Goal: Task Accomplishment & Management: Complete application form

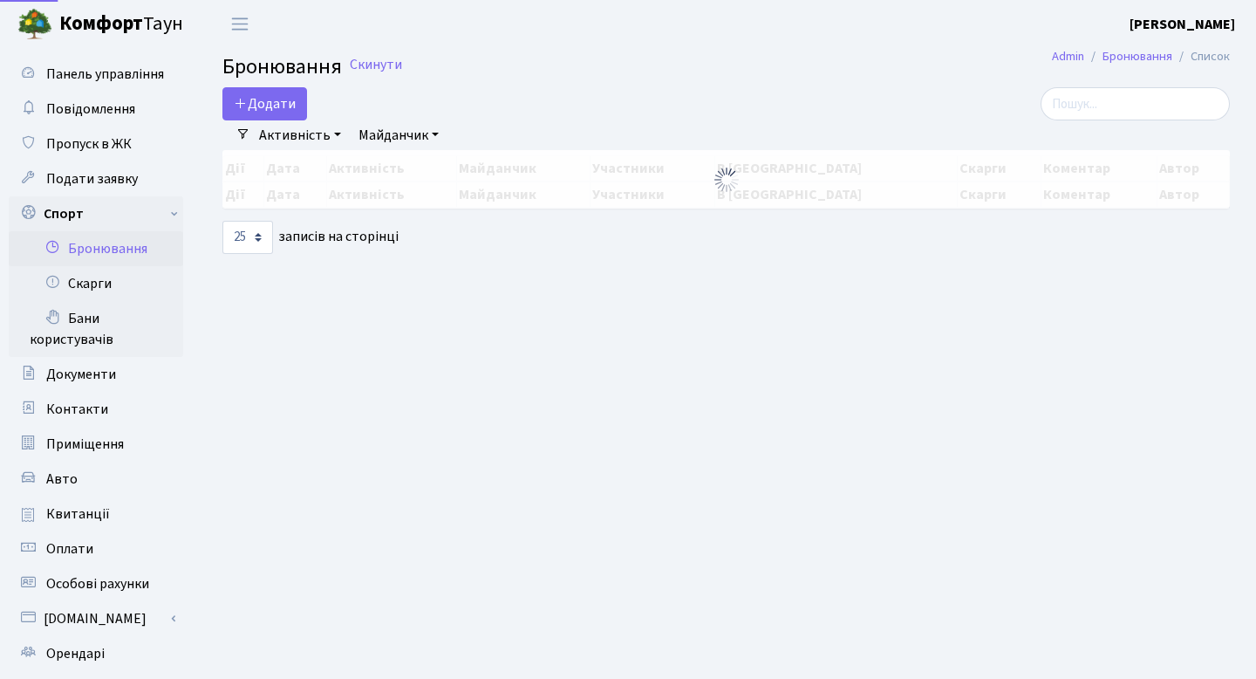
select select "25"
click at [277, 92] on button "Додати" at bounding box center [264, 103] width 85 height 33
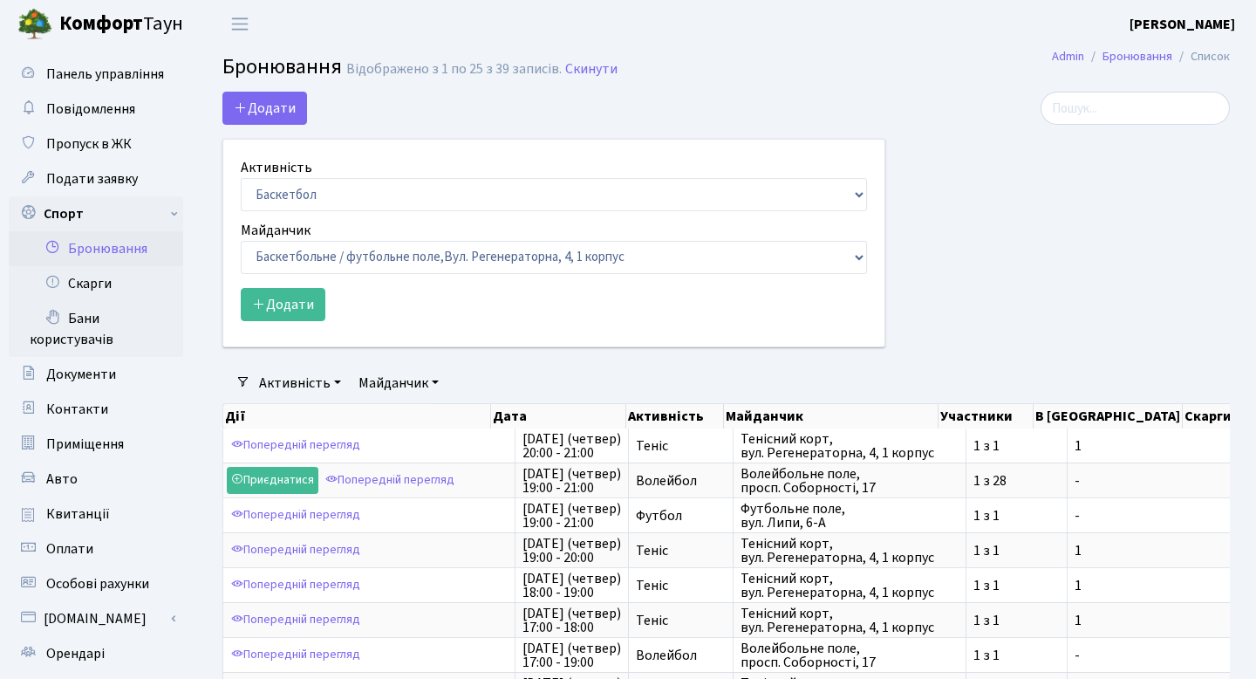
click at [294, 212] on form "Активність Баскетбол Волейбол Йога Катання на роликах Настільний теніс Теніс Фу…" at bounding box center [554, 239] width 626 height 164
click at [295, 204] on select "Баскетбол Волейбол Йога Катання на роликах Настільний теніс Теніс Футбол Фітнес" at bounding box center [554, 194] width 626 height 33
select select "1"
click at [241, 178] on select "Баскетбол Волейбол Йога Катання на роликах Настільний теніс Теніс Футбол Фітнес" at bounding box center [554, 194] width 626 height 33
click at [317, 262] on select "Баскетбольне / футбольне поле, Вул. Регенераторна, 4, 1 корпус Баскетбольне пол…" at bounding box center [554, 257] width 626 height 33
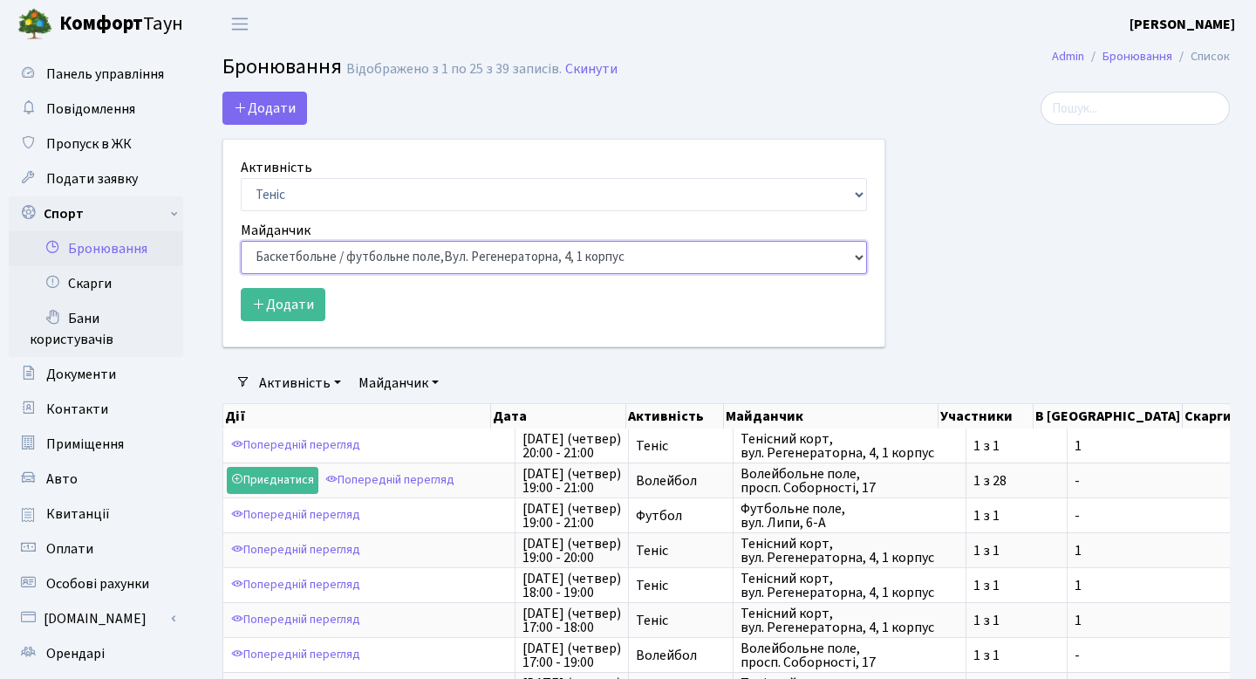
select select "1"
click at [241, 241] on select "Баскетбольне / футбольне поле, Вул. Регенераторна, 4, 1 корпус Баскетбольне пол…" at bounding box center [554, 257] width 626 height 33
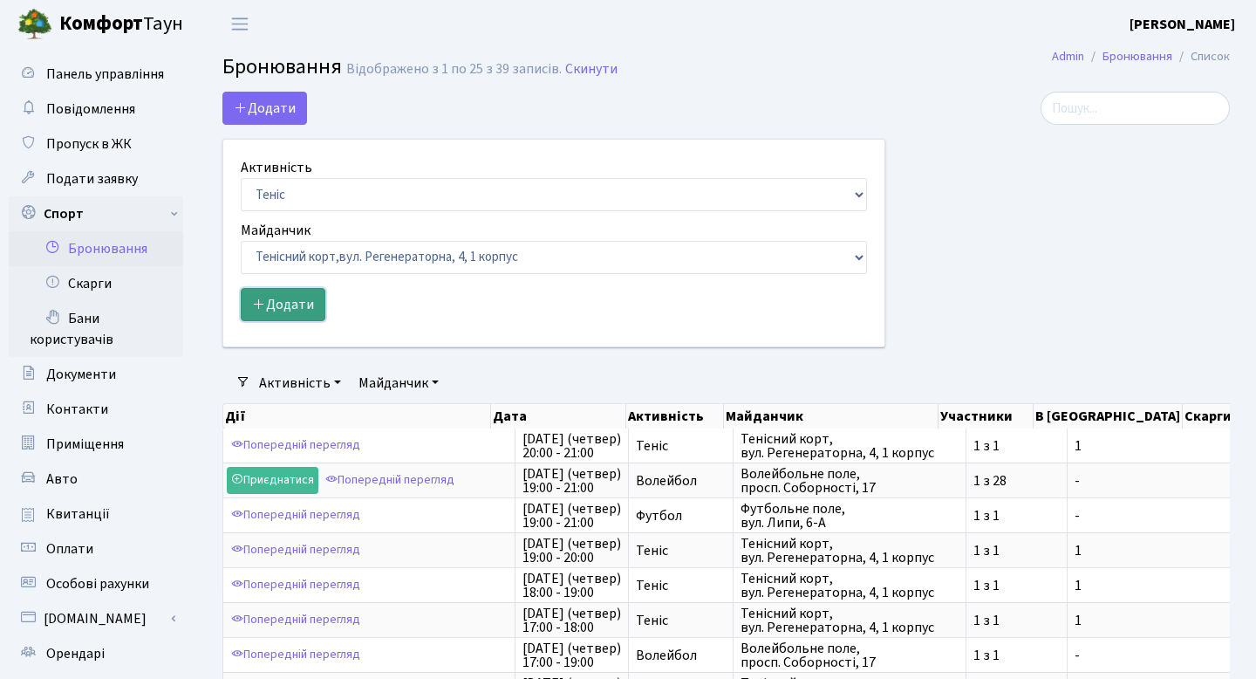
click at [290, 312] on button "Додати" at bounding box center [283, 304] width 85 height 33
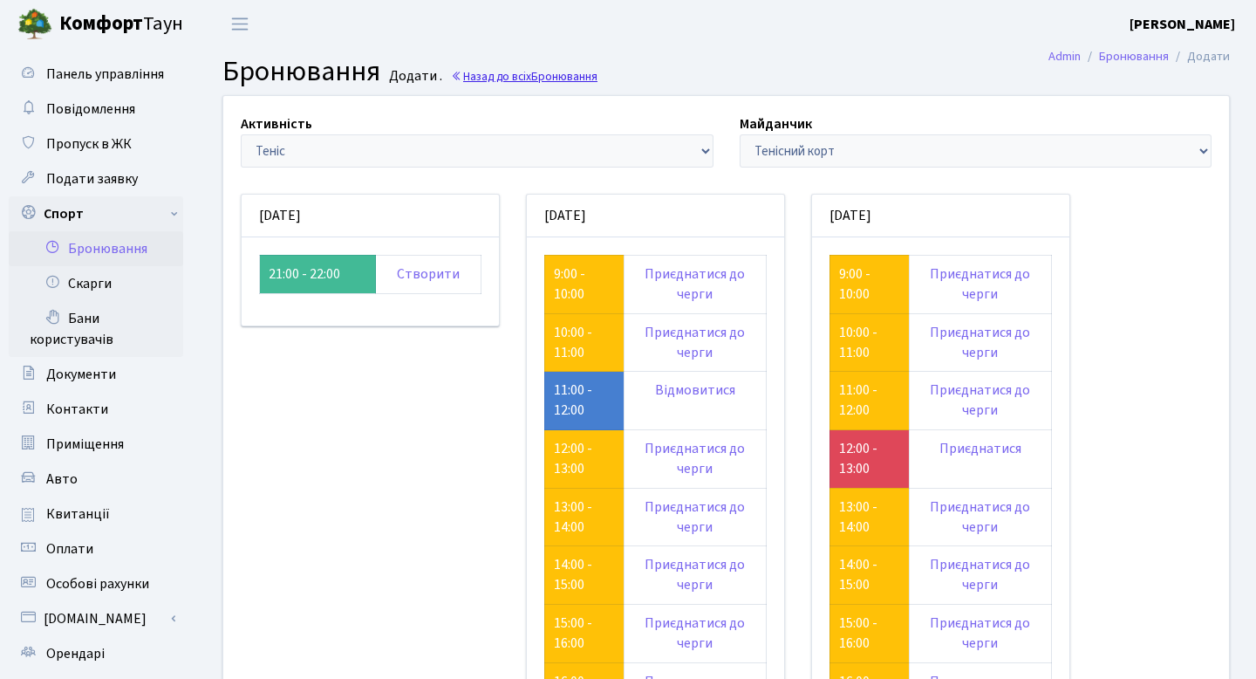
click at [495, 72] on link "Назад до всіх Бронювання" at bounding box center [524, 76] width 147 height 17
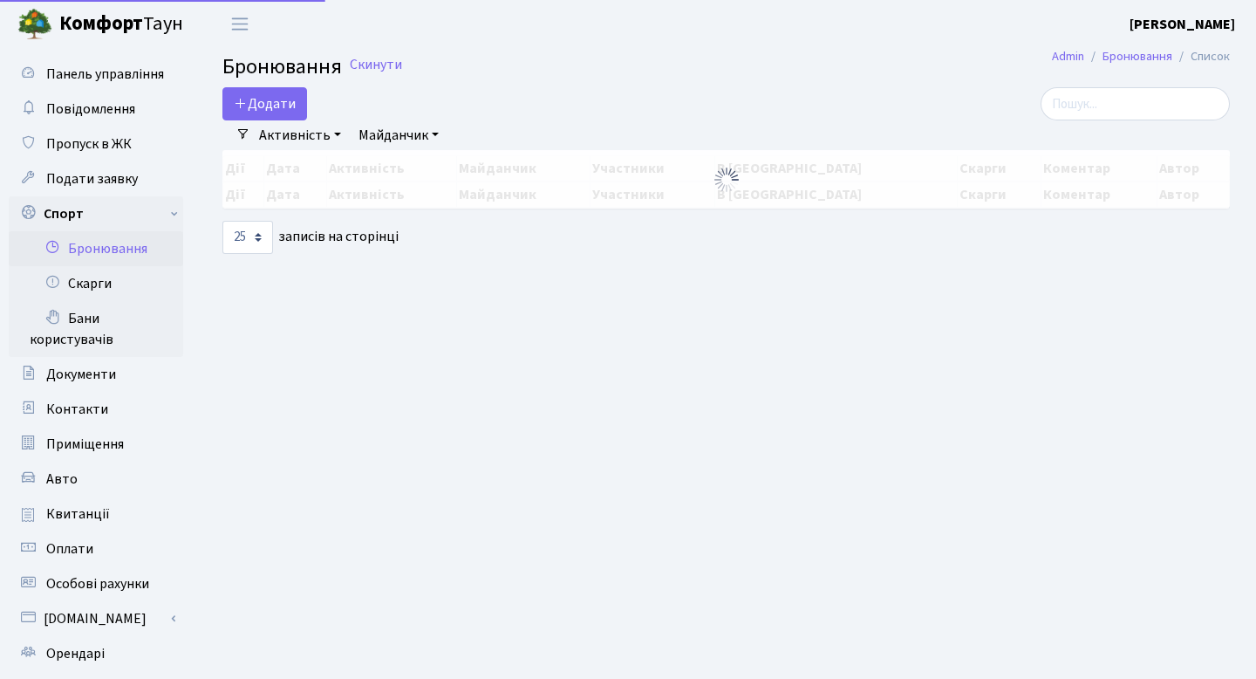
select select "25"
click at [283, 95] on button "Додати" at bounding box center [264, 103] width 85 height 33
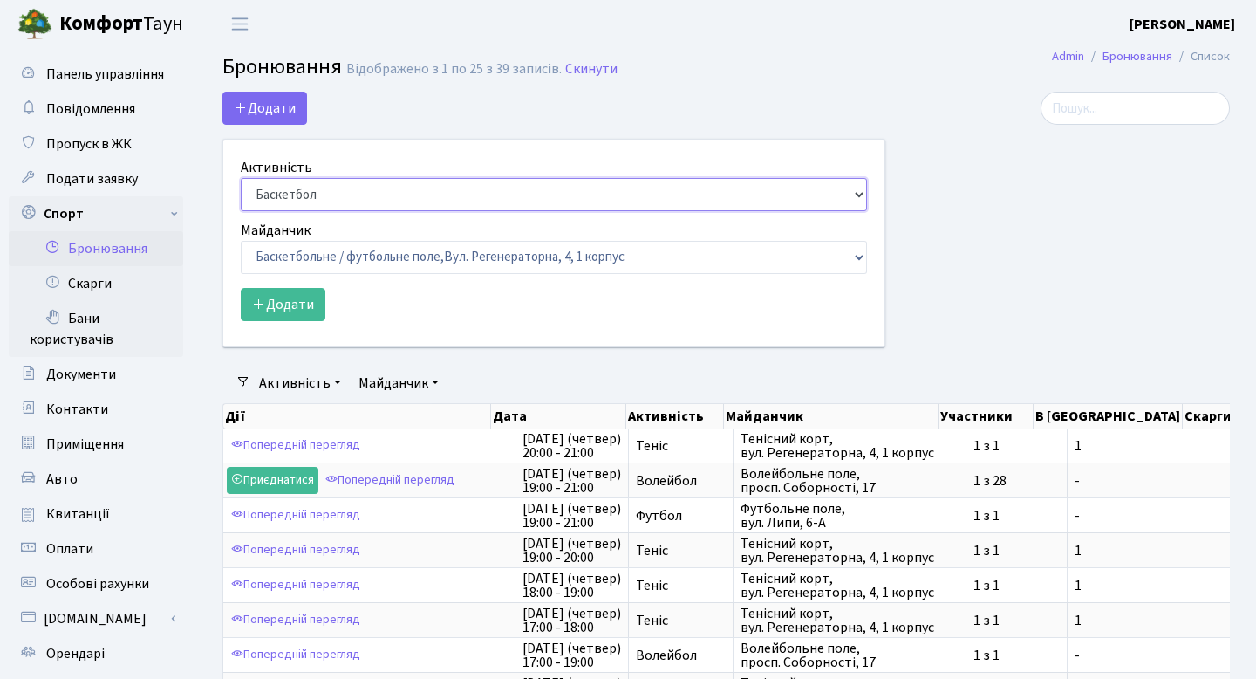
click at [287, 183] on select "Баскетбол Волейбол Йога Катання на роликах Настільний теніс Теніс Футбол Фітнес" at bounding box center [554, 194] width 626 height 33
select select "1"
click at [241, 178] on select "Баскетбол Волейбол Йога Катання на роликах Настільний теніс Теніс Футбол Фітнес" at bounding box center [554, 194] width 626 height 33
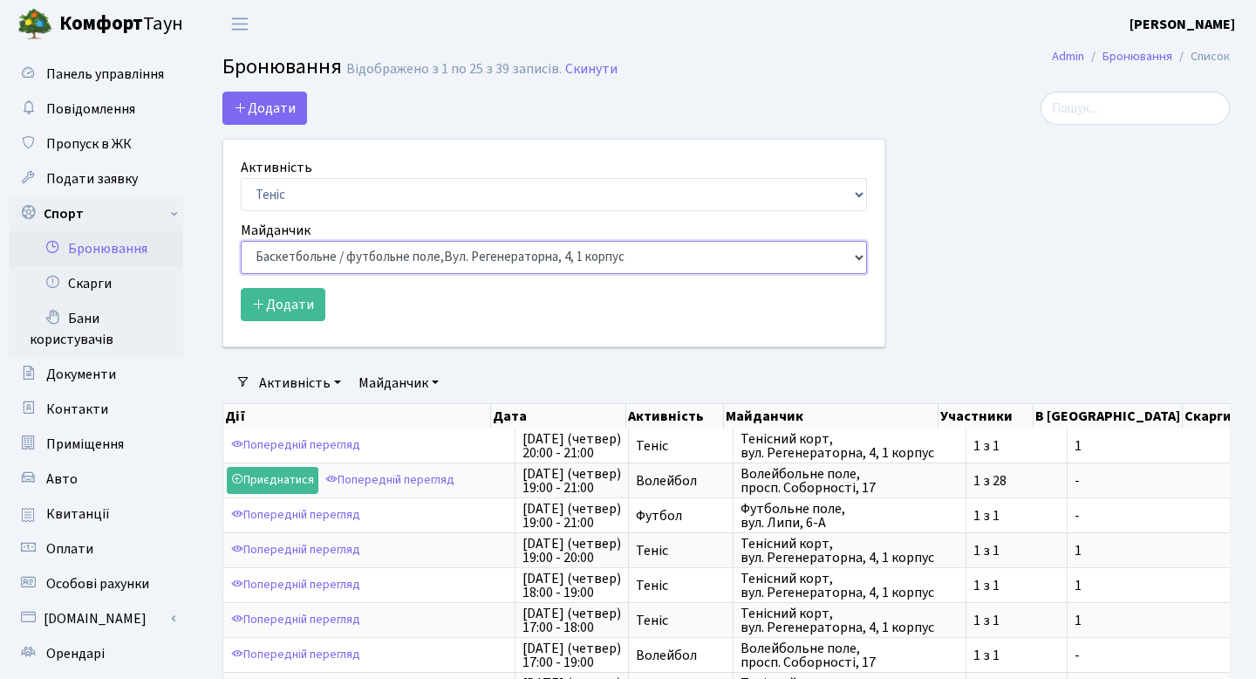
click at [317, 254] on select "Баскетбольне / футбольне поле, Вул. Регенераторна, 4, 1 корпус Баскетбольне пол…" at bounding box center [554, 257] width 626 height 33
select select "1"
click at [241, 241] on select "Баскетбольне / футбольне поле, Вул. Регенераторна, 4, 1 корпус Баскетбольне пол…" at bounding box center [554, 257] width 626 height 33
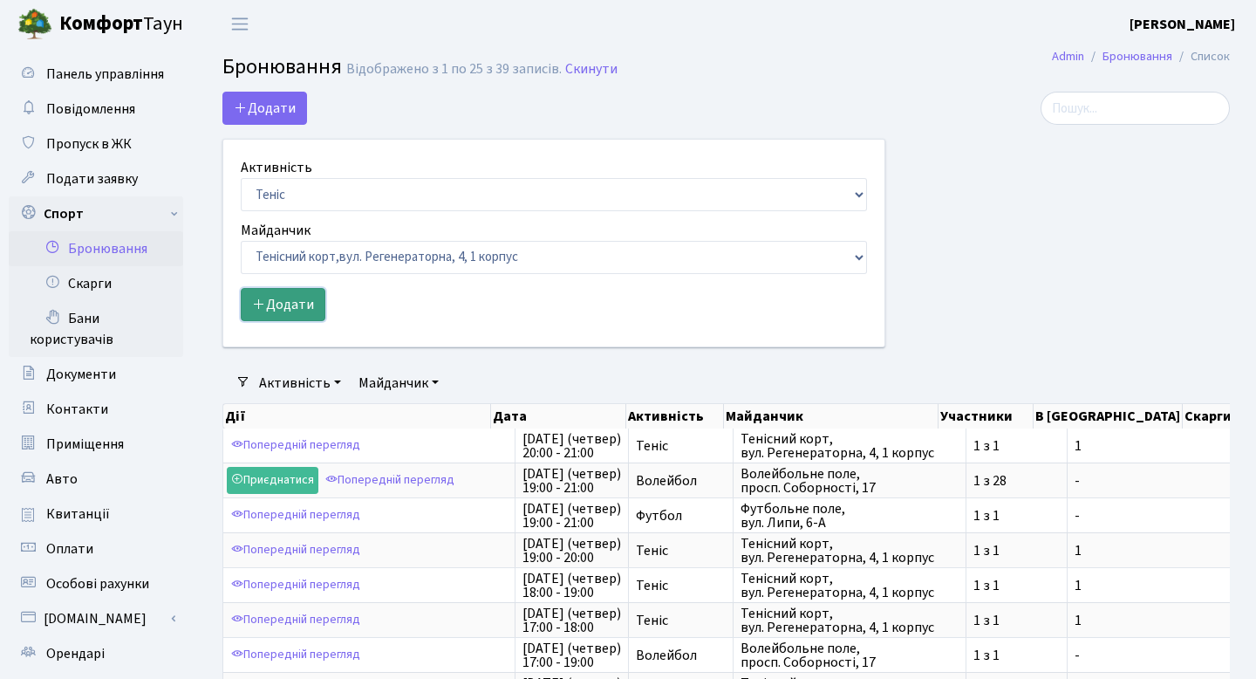
click at [306, 304] on button "Додати" at bounding box center [283, 304] width 85 height 33
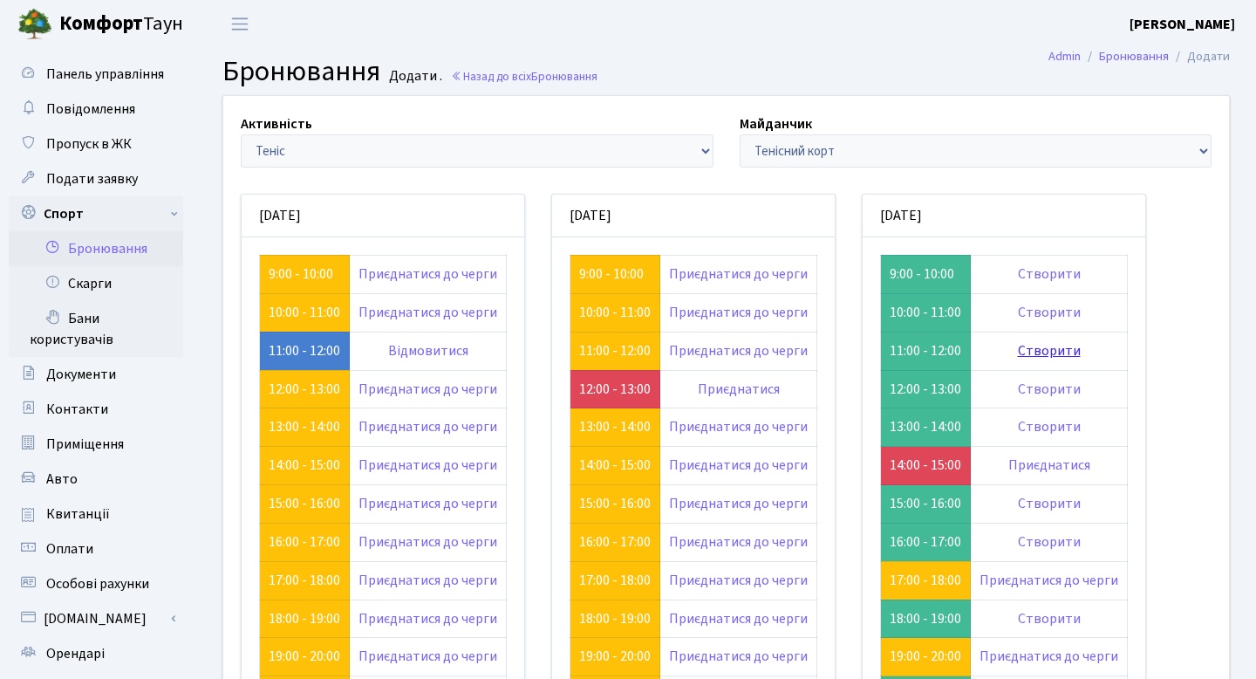
click at [1054, 345] on link "Створити" at bounding box center [1049, 350] width 63 height 19
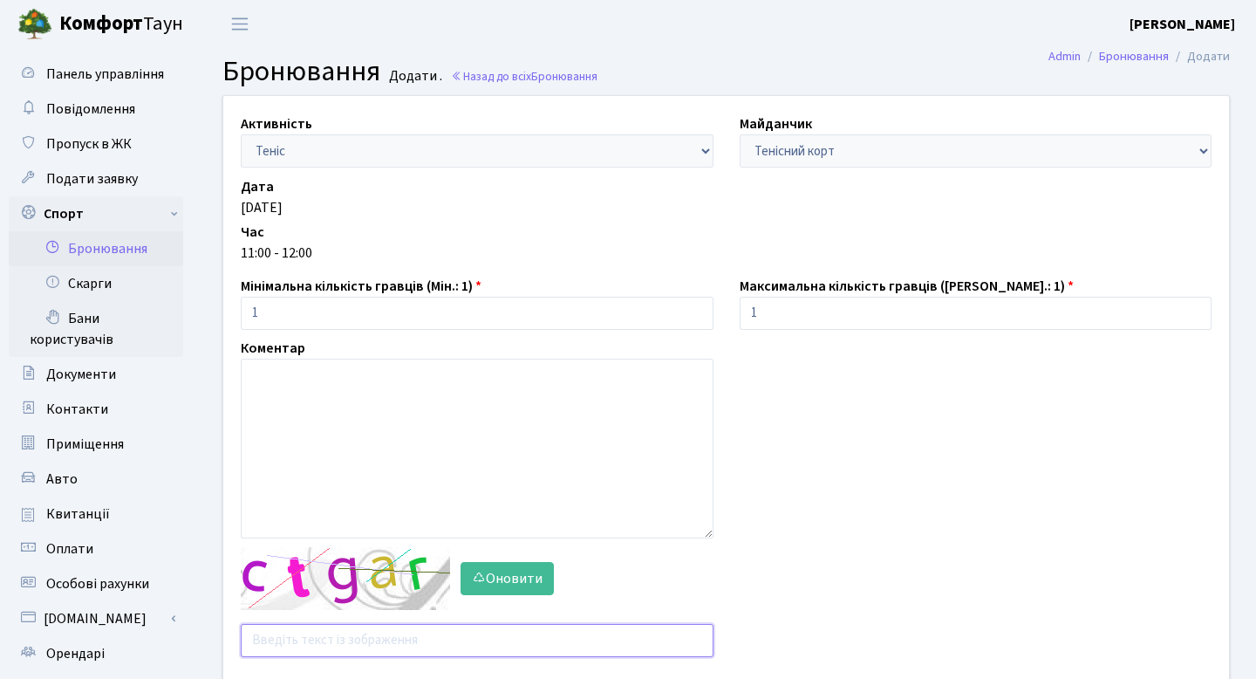
click at [366, 629] on input "text" at bounding box center [477, 640] width 473 height 33
type input "je8bt"
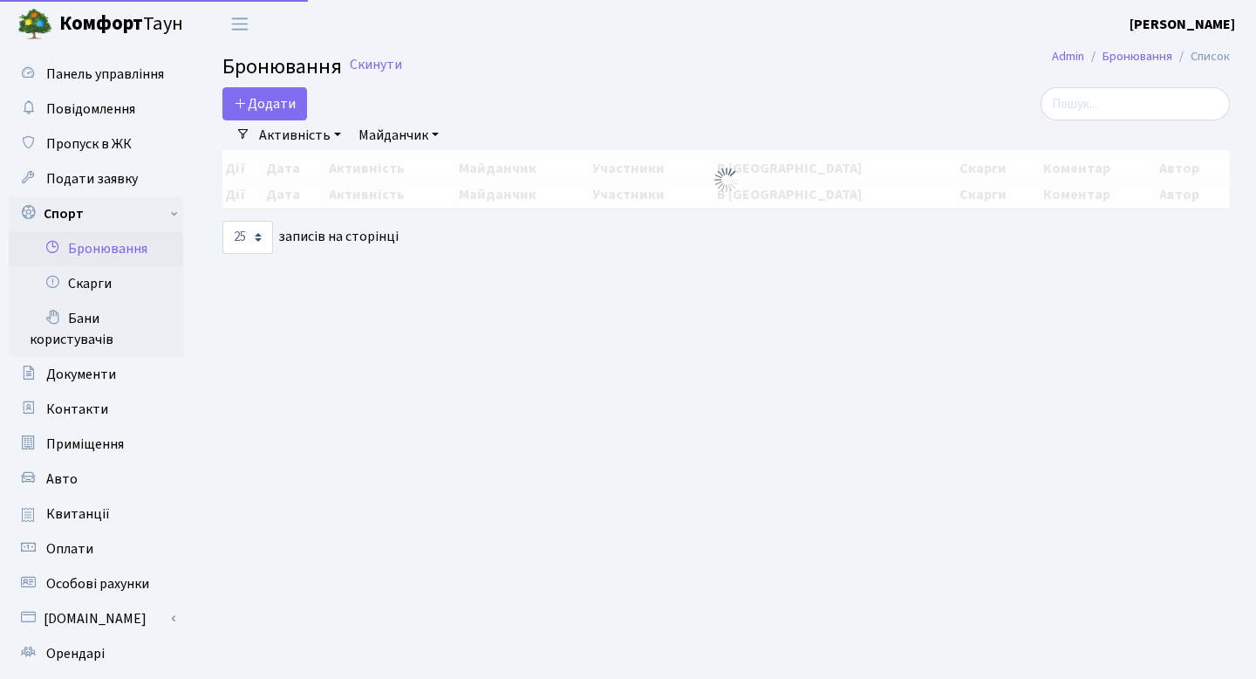
select select "25"
